Goal: Information Seeking & Learning: Learn about a topic

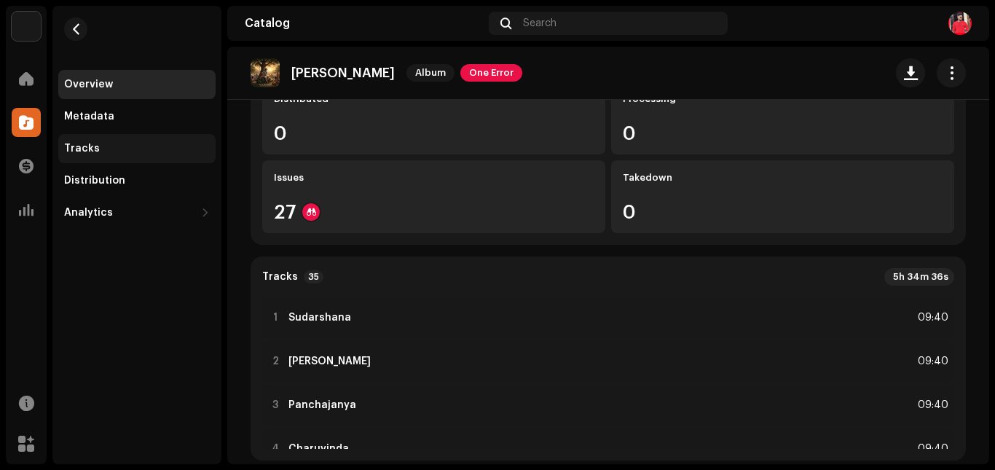
scroll to position [146, 0]
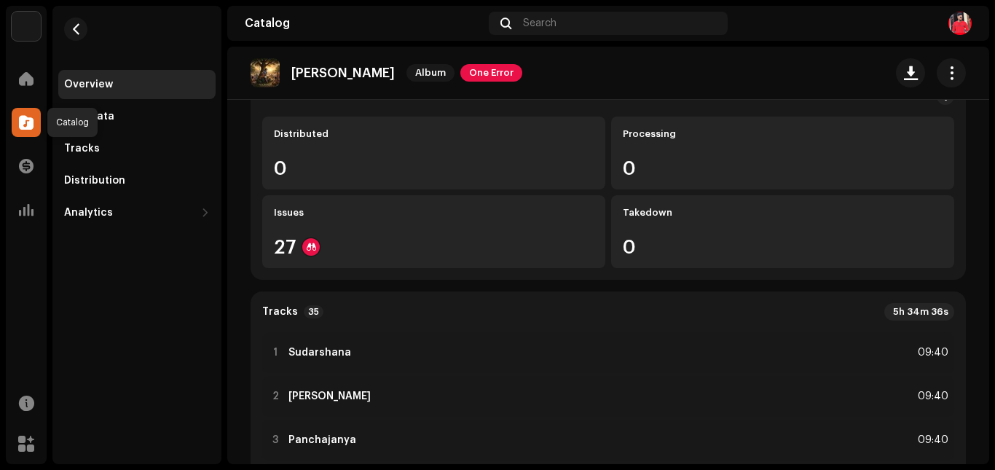
click at [28, 130] on div at bounding box center [26, 122] width 29 height 29
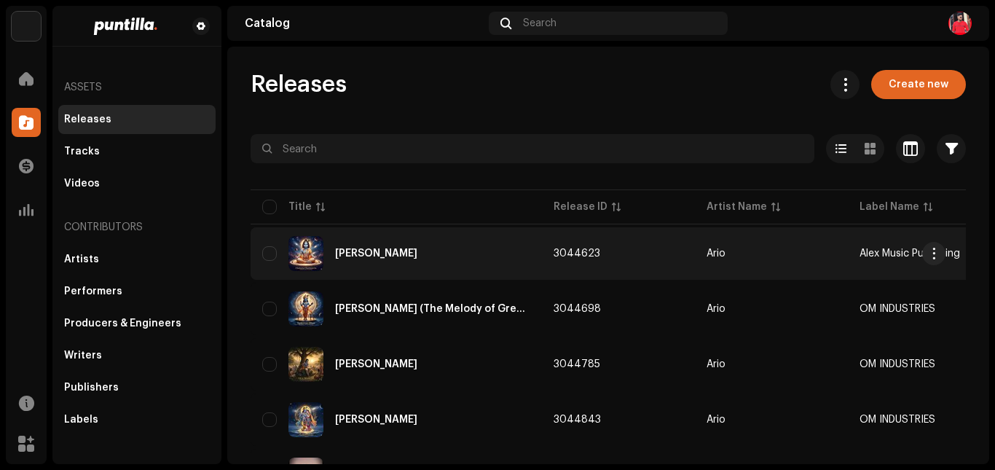
scroll to position [73, 0]
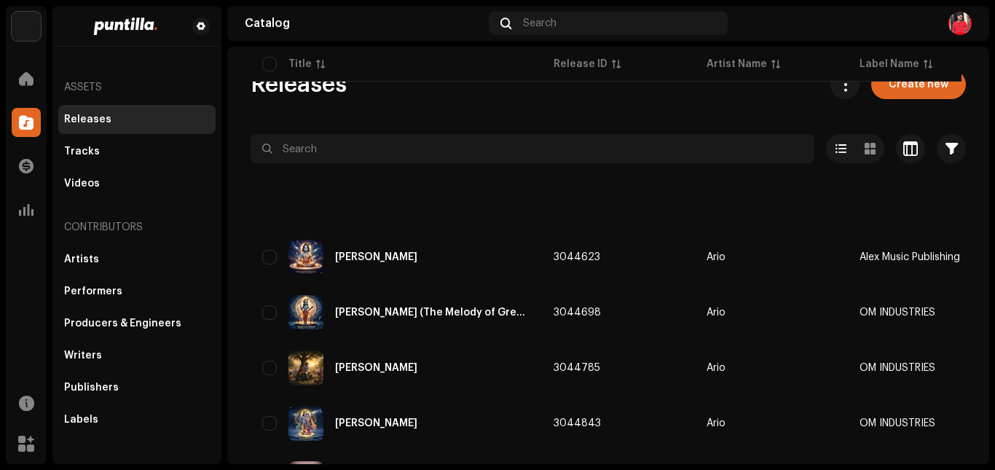
scroll to position [146, 0]
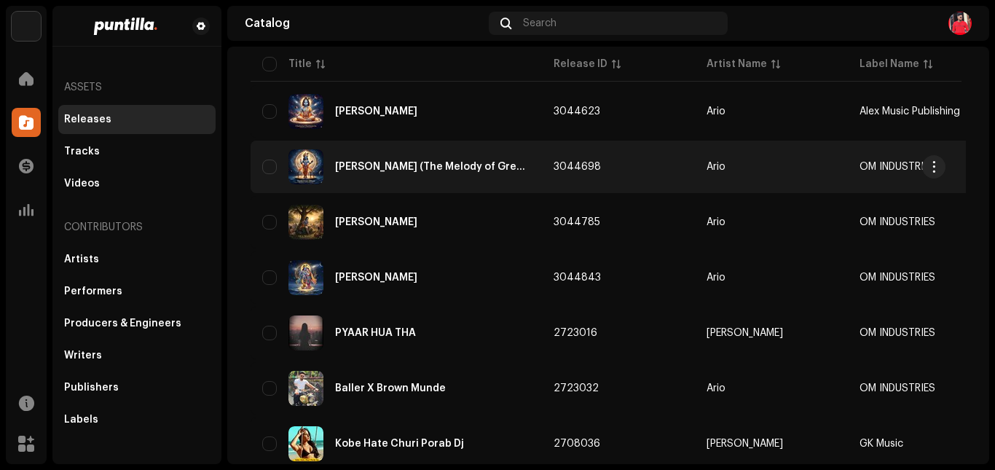
click at [368, 174] on div "[PERSON_NAME] (The Melody of Great Chanting)" at bounding box center [396, 166] width 268 height 35
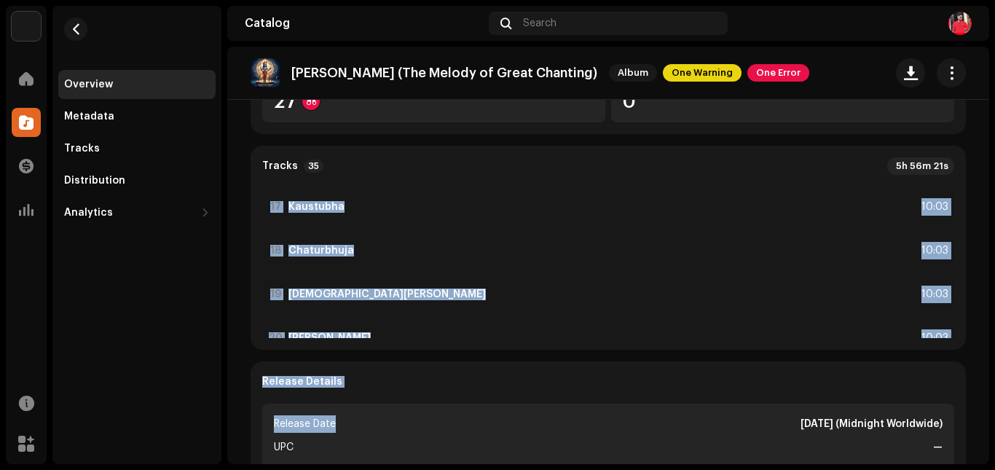
scroll to position [1387, 0]
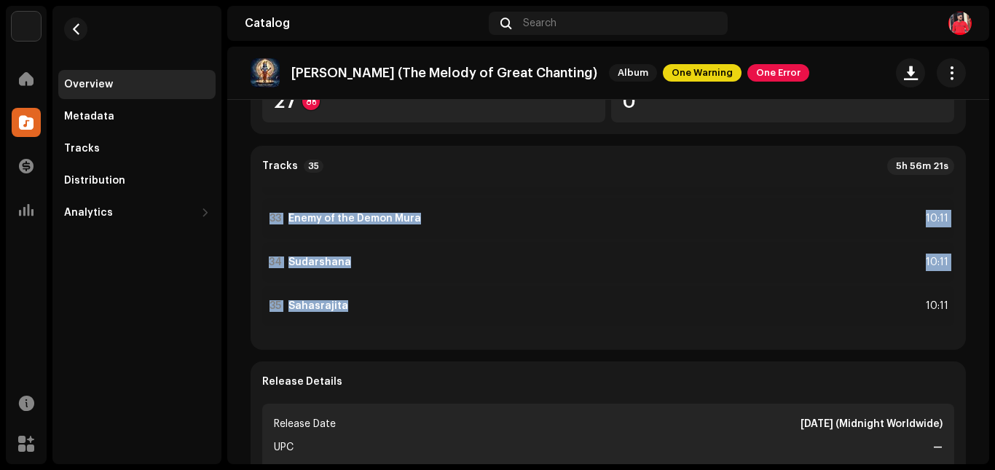
drag, startPoint x: 286, startPoint y: 197, endPoint x: 406, endPoint y: 341, distance: 187.7
click at [406, 341] on div "Tracks 35 5h 56m 21s 1 Prajapati 10:06 2 Vishwarupa 10:06 3 Giridhari 10:06 4 K…" at bounding box center [608, 248] width 715 height 204
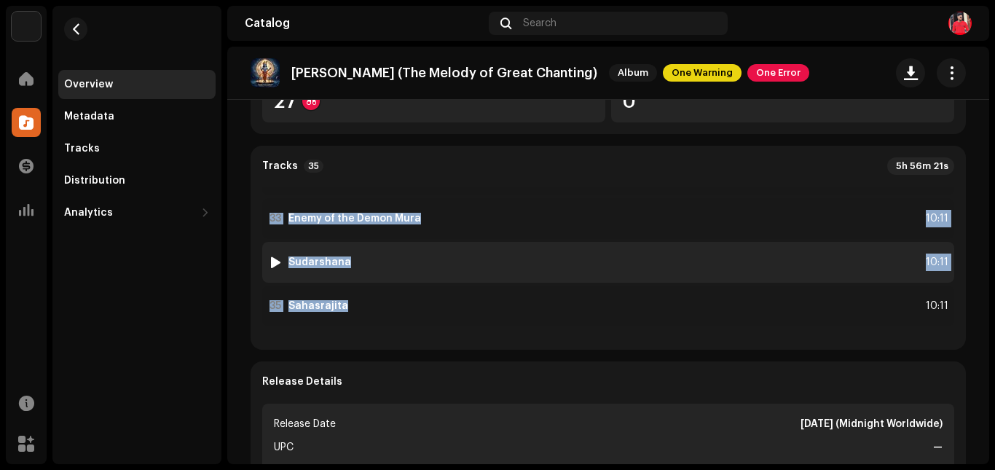
copy div "Prajapati 10:06 2 Vishwarupa 10:06 3 Giridhari 10:06 4 Kamalnayana 10:06 5 Pita…"
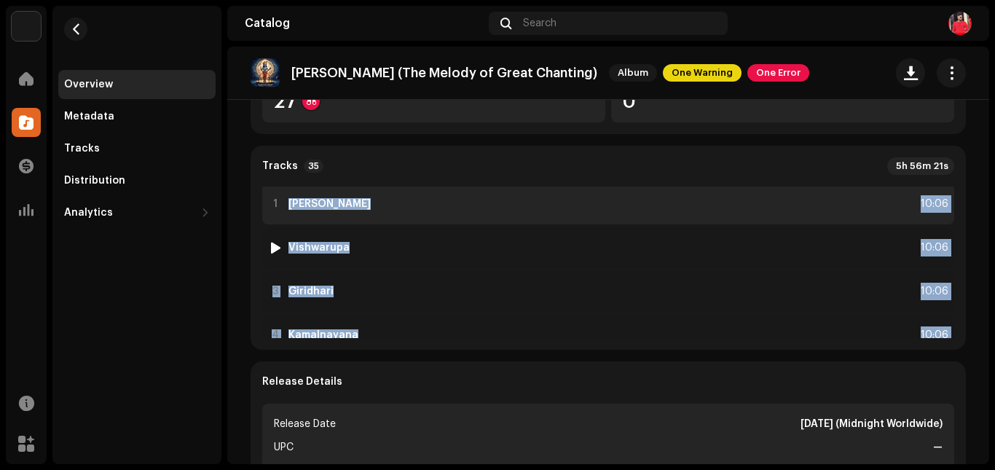
scroll to position [0, 0]
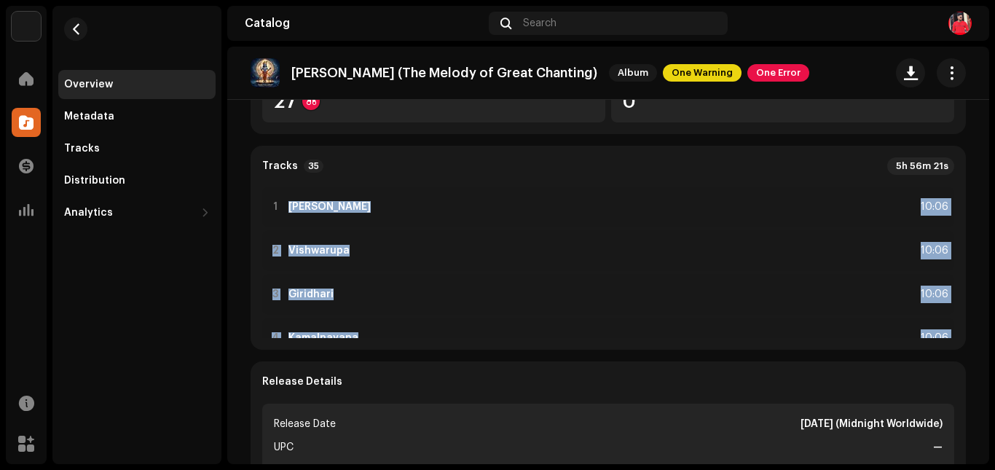
drag, startPoint x: 586, startPoint y: 73, endPoint x: 294, endPoint y: 74, distance: 292.1
click at [294, 74] on p "[PERSON_NAME] (The Melody of Great Chanting)" at bounding box center [444, 73] width 306 height 15
copy p "[PERSON_NAME] (The Melody of Great Chanting)"
